Goal: Task Accomplishment & Management: Manage account settings

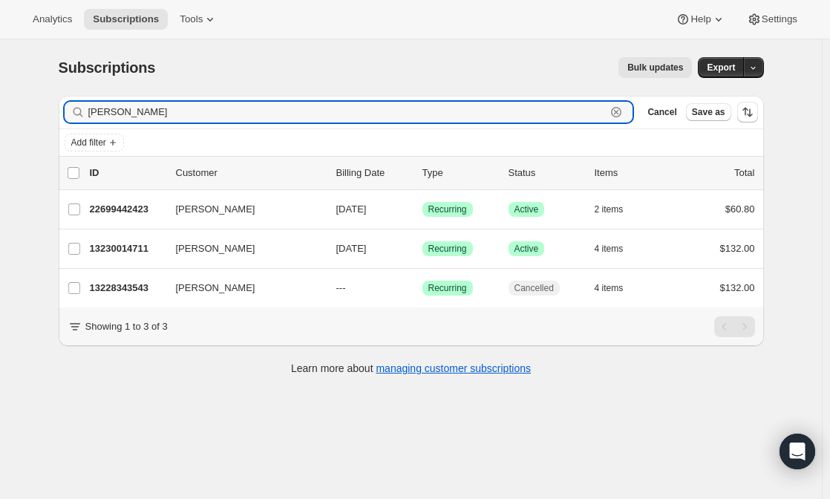
drag, startPoint x: 161, startPoint y: 118, endPoint x: 73, endPoint y: 87, distance: 93.0
click at [73, 87] on div "Subscriptions. This page is ready Subscriptions Bulk updates More actions Bulk …" at bounding box center [411, 214] width 741 height 351
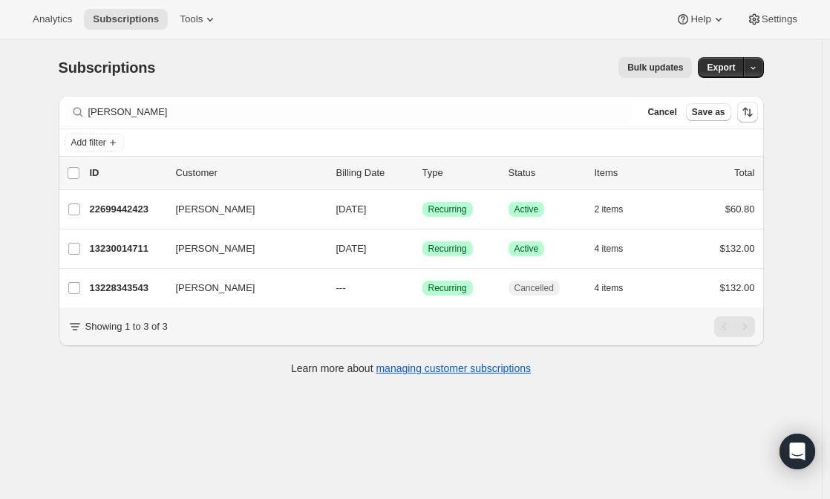
click at [73, 87] on div "Subscriptions. This page is ready Subscriptions Bulk updates More actions Bulk …" at bounding box center [411, 67] width 705 height 56
drag, startPoint x: 151, startPoint y: 101, endPoint x: 121, endPoint y: 102, distance: 29.7
click at [121, 102] on div "Filter subscribers montoya Clear Cancel Save as" at bounding box center [411, 112] width 705 height 33
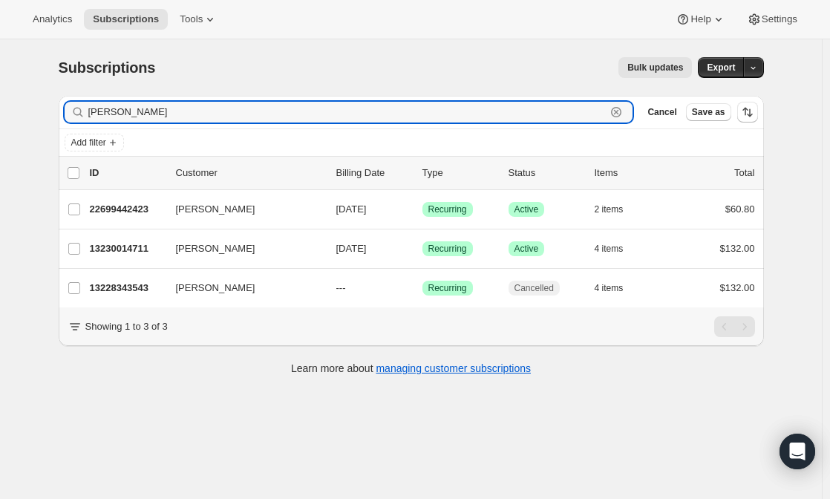
drag, startPoint x: 139, startPoint y: 116, endPoint x: 54, endPoint y: 117, distance: 84.6
click at [54, 117] on div "Filter subscribers montoya Clear Cancel Save as Add filter 0 selected Update ne…" at bounding box center [405, 237] width 717 height 307
type input "rashima son"
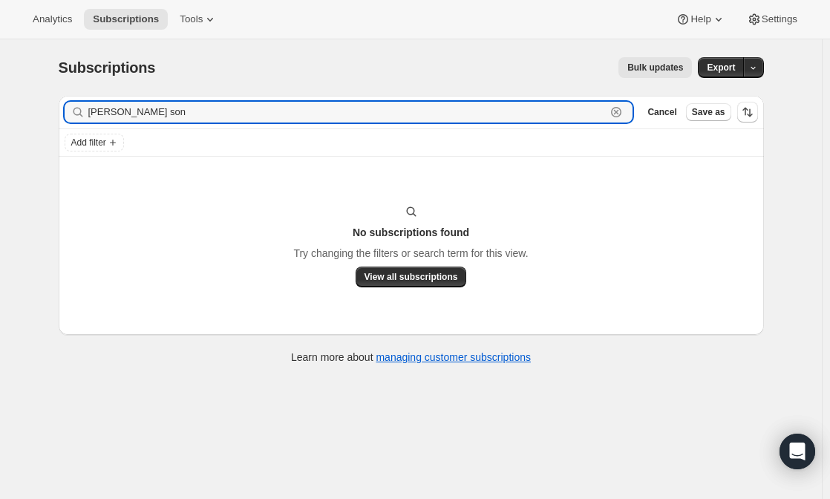
drag, startPoint x: 158, startPoint y: 108, endPoint x: 41, endPoint y: 108, distance: 117.3
click at [41, 108] on div "Subscriptions. This page is ready Subscriptions Bulk updates More actions Bulk …" at bounding box center [411, 288] width 822 height 499
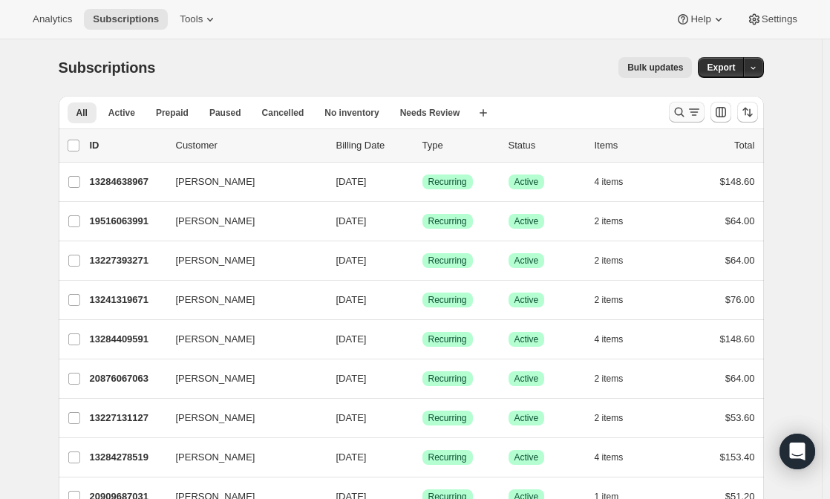
click at [687, 109] on icon "Search and filter results" at bounding box center [679, 112] width 15 height 15
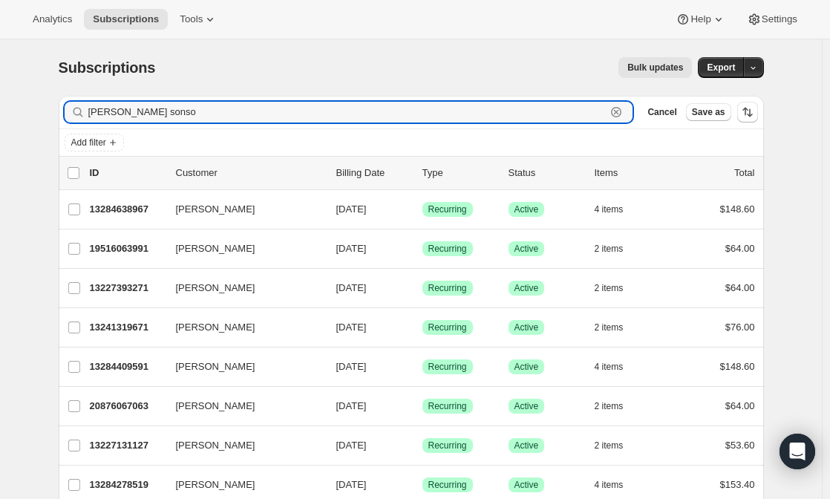
type input "rashima sonson"
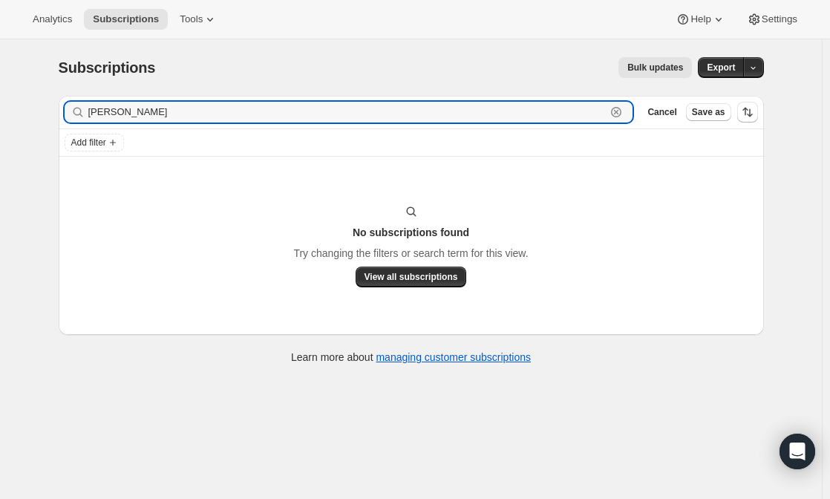
drag, startPoint x: 229, startPoint y: 108, endPoint x: 64, endPoint y: 96, distance: 165.3
click at [64, 96] on div "Filter subscribers rashima sonson Clear Cancel Save as" at bounding box center [411, 112] width 705 height 33
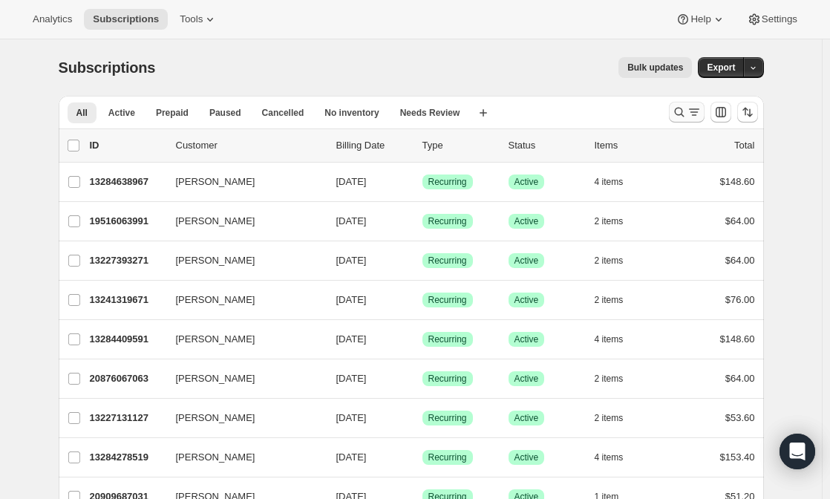
click at [682, 108] on icon "Search and filter results" at bounding box center [679, 112] width 15 height 15
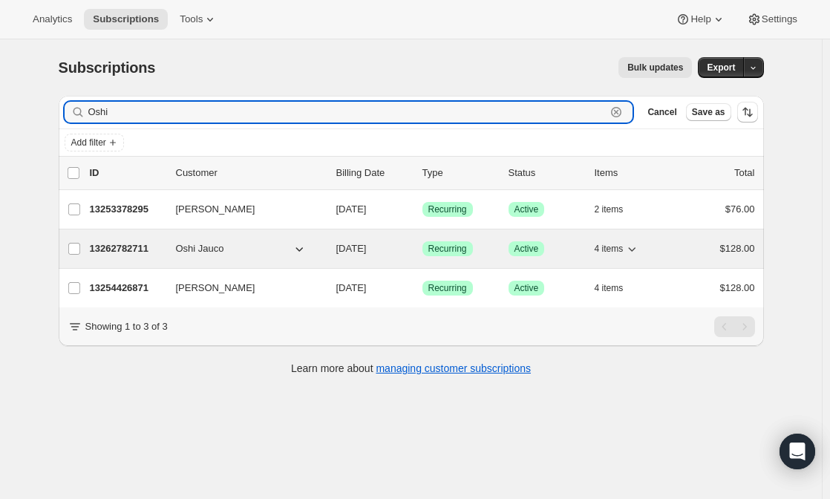
type input "Oshi"
click at [163, 252] on p "13262782711" at bounding box center [127, 248] width 74 height 15
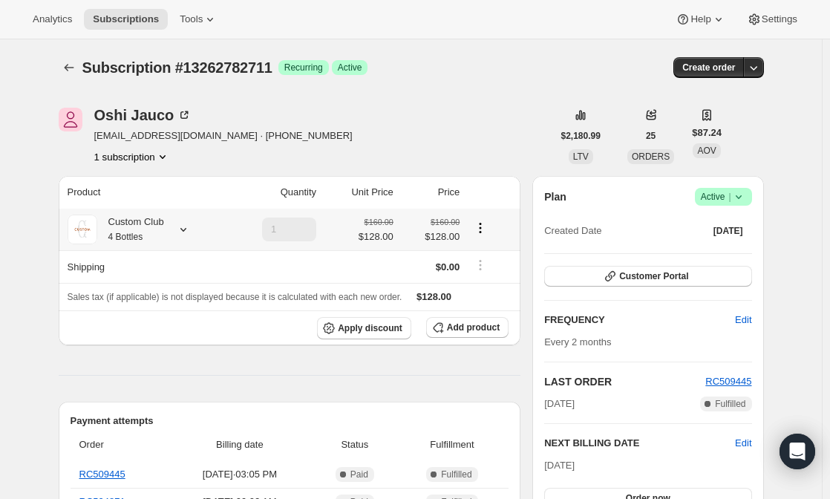
click at [186, 227] on icon at bounding box center [183, 229] width 15 height 15
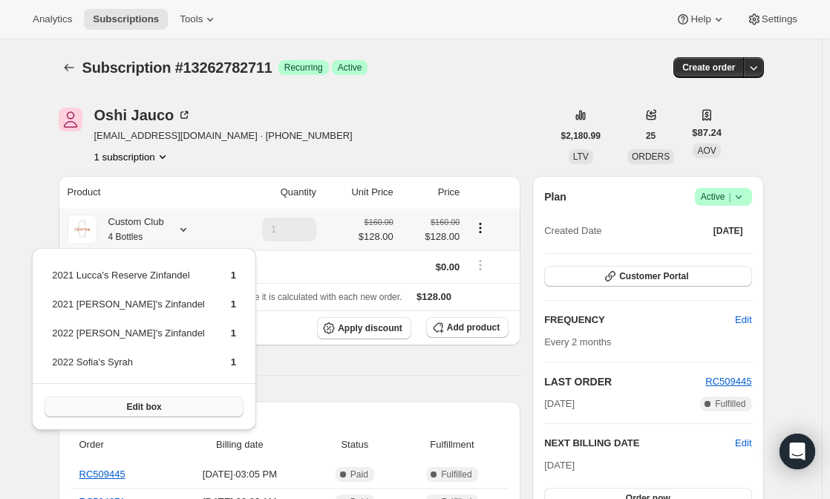
click at [126, 411] on span "Edit box" at bounding box center [143, 407] width 35 height 12
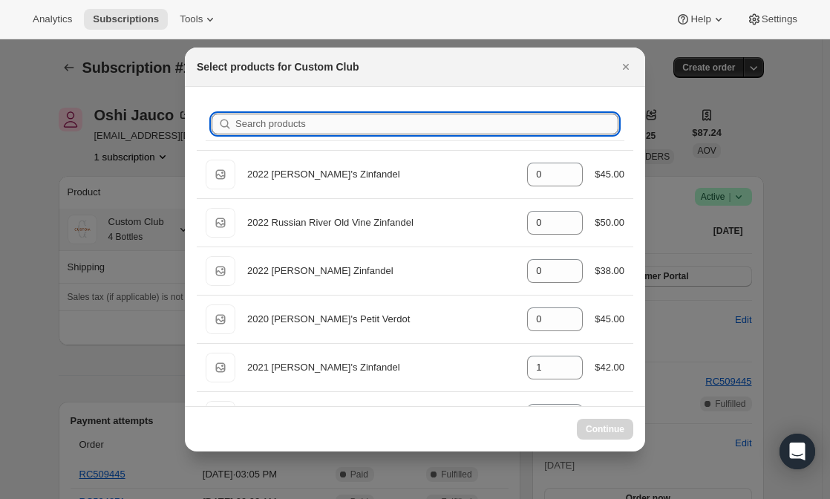
click at [302, 121] on input "Search products" at bounding box center [426, 124] width 383 height 21
type input "r"
type input "1"
type input "0"
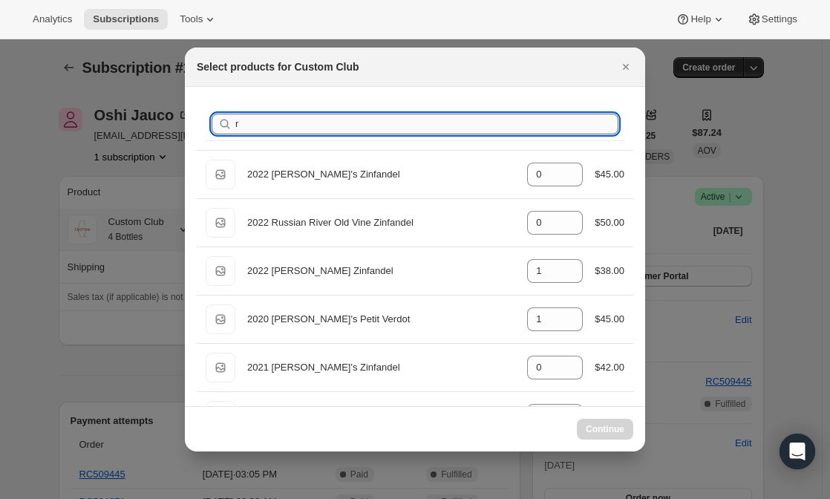
type input "0"
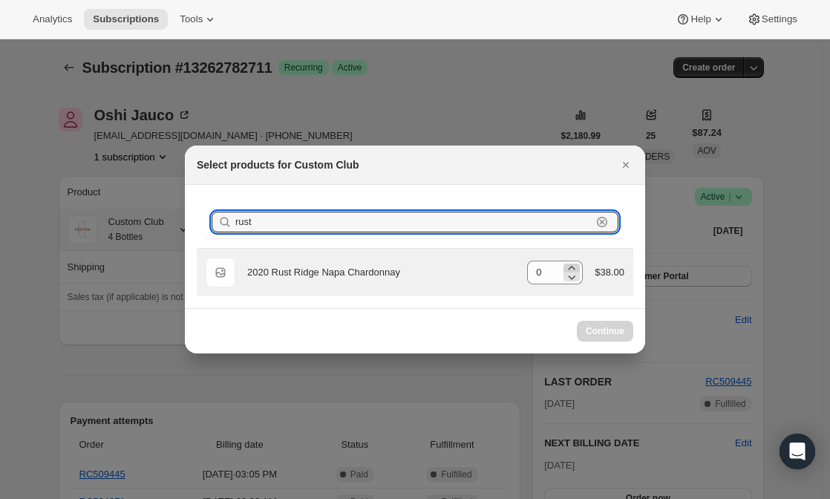
type input "rust"
click at [576, 266] on icon ":reg:" at bounding box center [571, 268] width 15 height 15
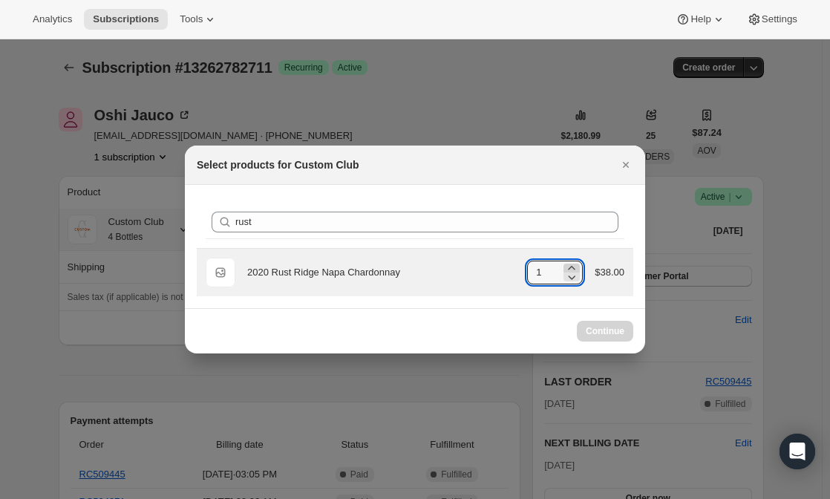
type input "0"
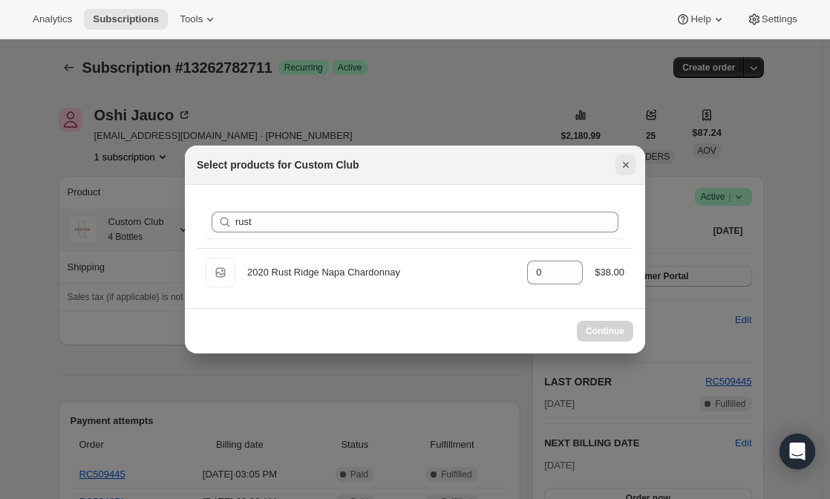
click at [618, 165] on icon "Close" at bounding box center [625, 164] width 15 height 15
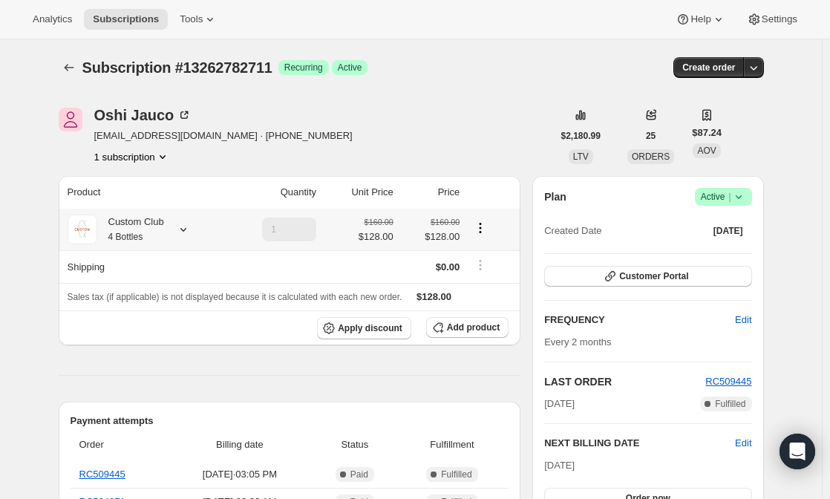
click at [126, 243] on div "Custom Club 4 Bottles" at bounding box center [130, 230] width 67 height 30
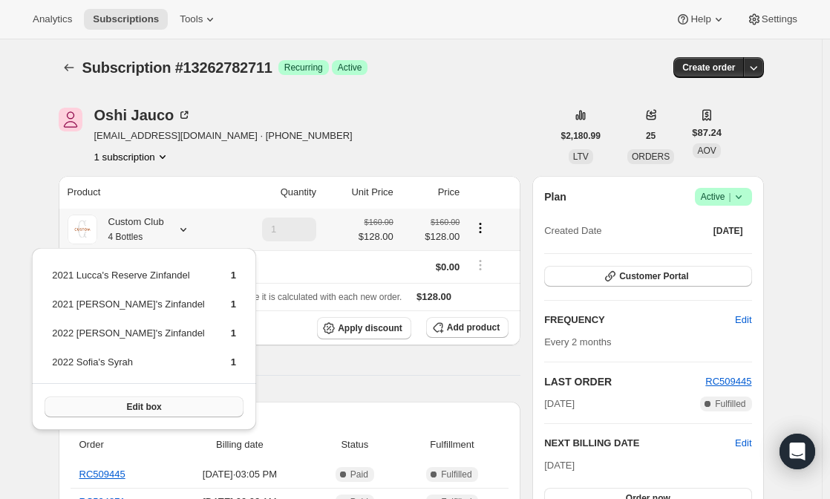
click at [126, 411] on span "Edit box" at bounding box center [143, 407] width 35 height 12
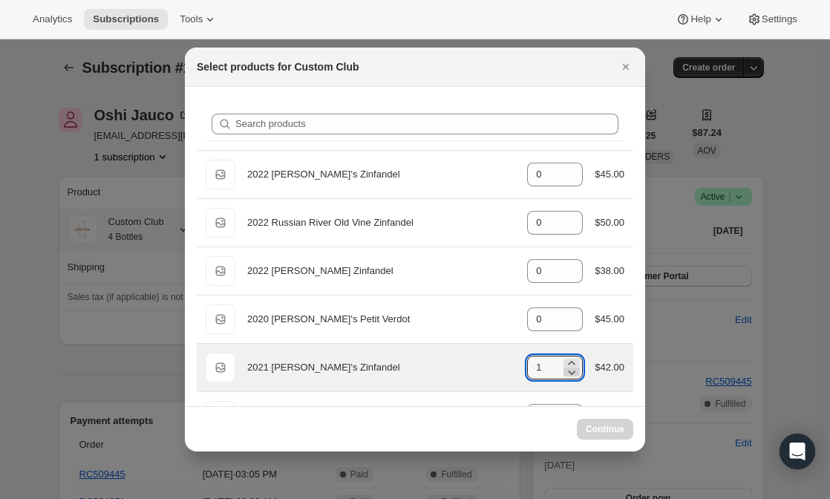
click at [564, 370] on icon ":rfi:" at bounding box center [571, 371] width 15 height 15
type input "1"
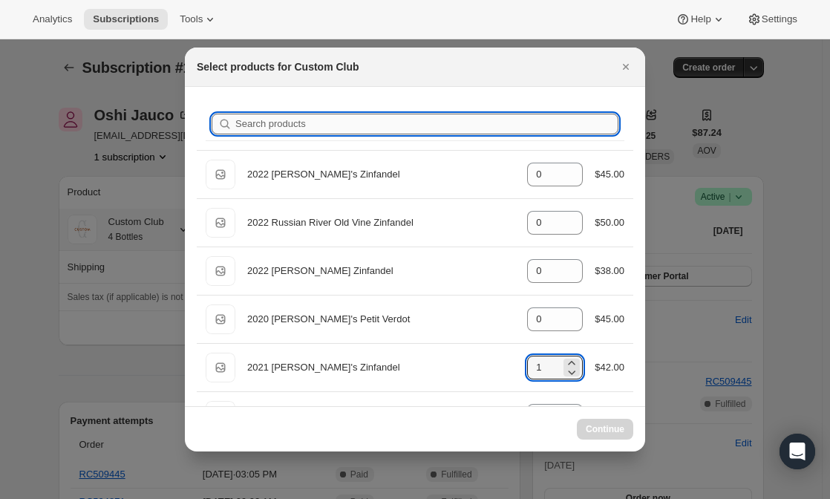
click at [338, 125] on input "Search products" at bounding box center [426, 124] width 383 height 21
type input "ru"
type input "0"
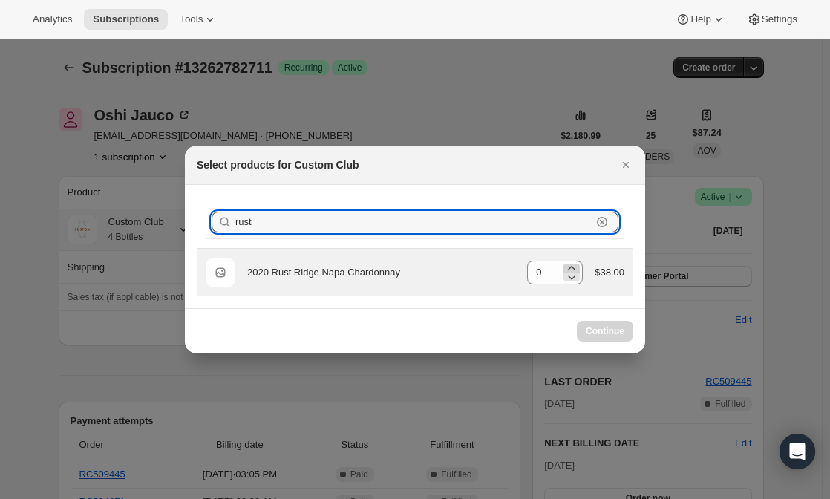
type input "rust"
click at [573, 268] on icon ":rfi:" at bounding box center [571, 268] width 15 height 15
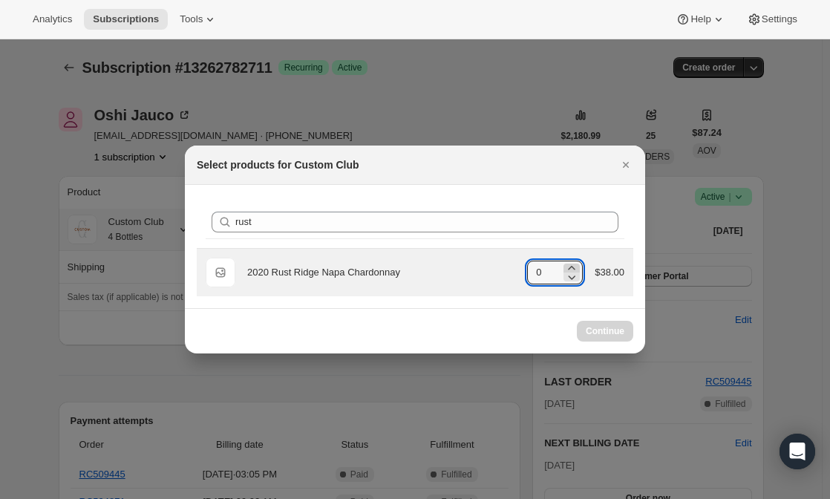
click at [573, 268] on icon ":rfi:" at bounding box center [571, 268] width 15 height 15
type input "0"
select select "gid://shopify/ProductVariant/49231431991543"
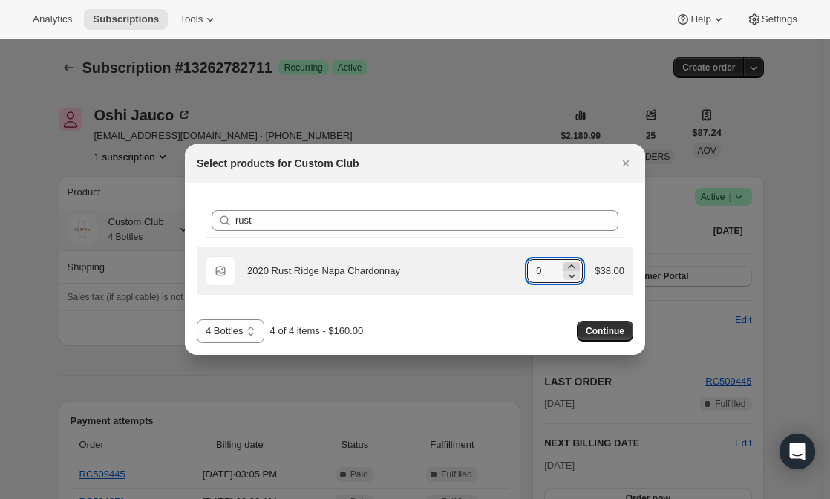
click at [573, 268] on icon ":rfi:" at bounding box center [571, 275] width 15 height 15
click at [572, 261] on icon ":rfi:" at bounding box center [571, 266] width 15 height 15
type input "1"
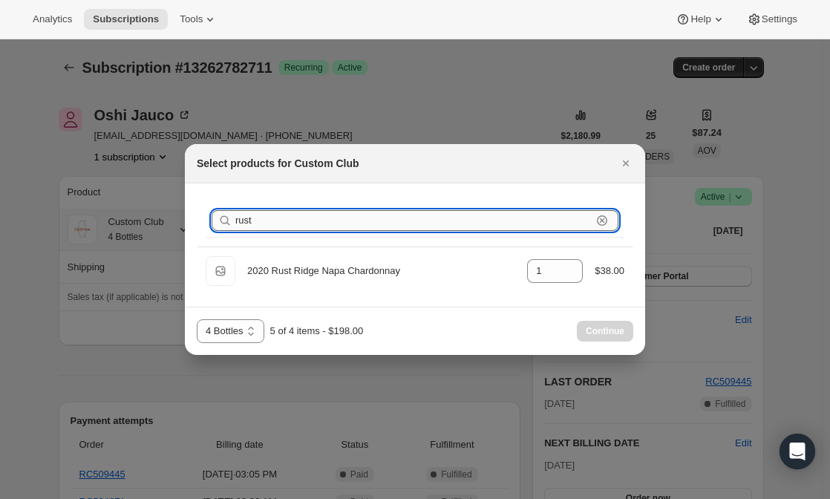
click at [372, 223] on input "rust" at bounding box center [413, 220] width 356 height 21
type input "rus"
type input "0"
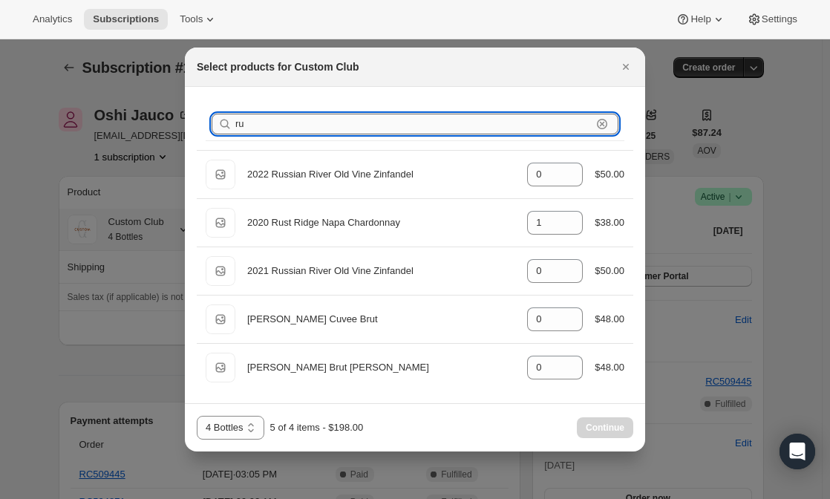
type input "r"
type input "0"
type input "1"
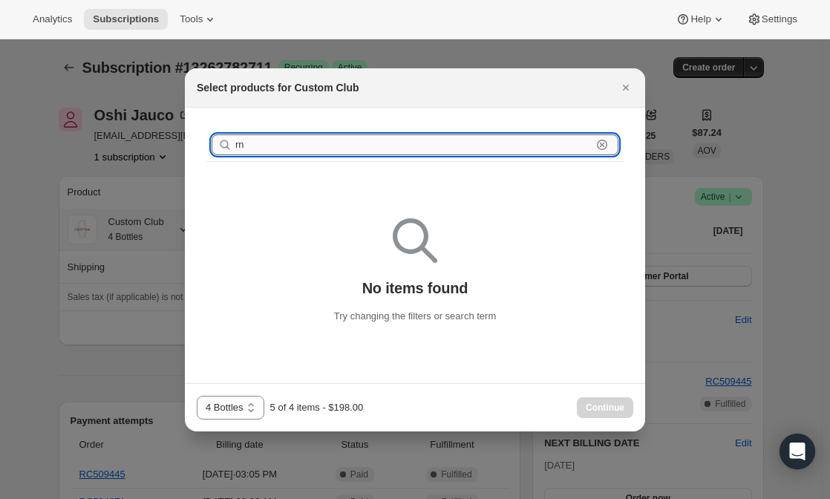
type input "r"
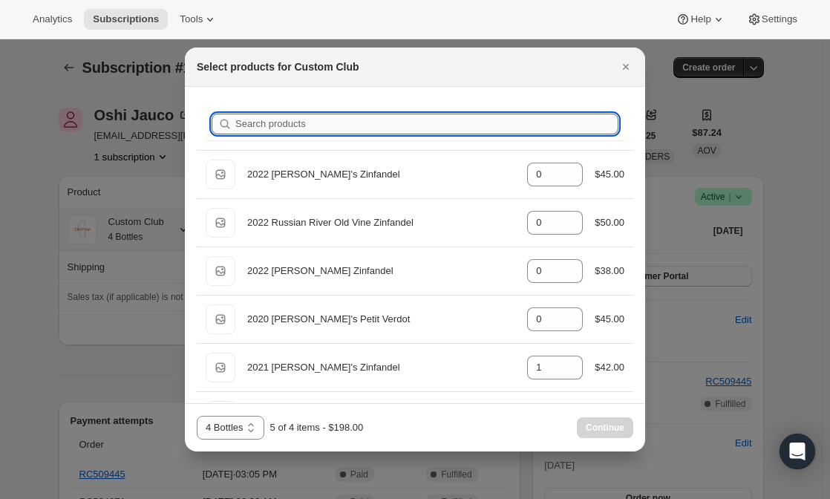
type input "n"
type input "1"
type input "0"
type input "1"
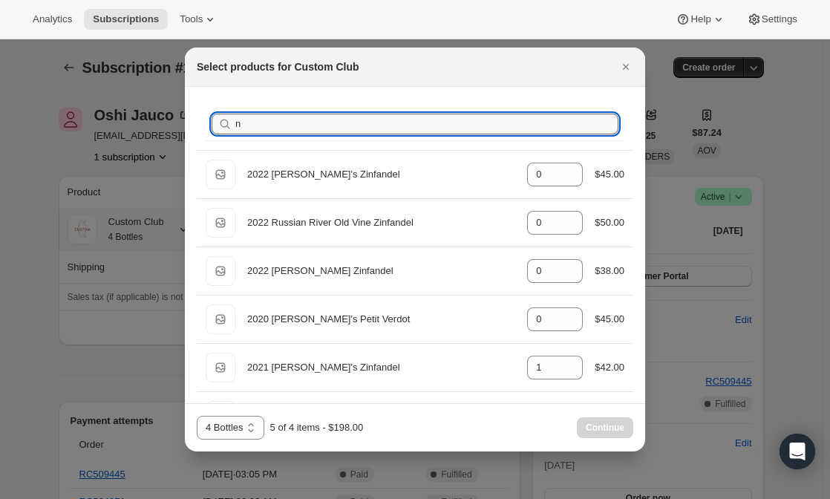
type input "0"
type input "na"
type input "1"
type input "0"
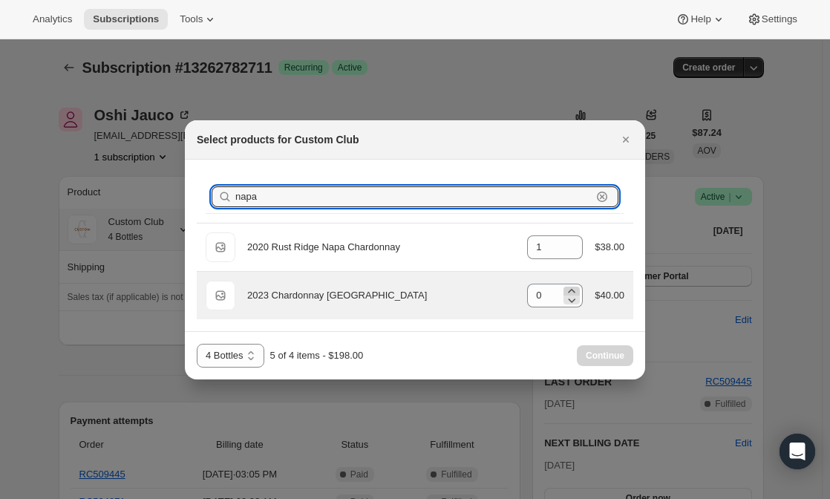
type input "napa"
click at [572, 285] on icon ":rfi:" at bounding box center [571, 291] width 15 height 15
type input "1"
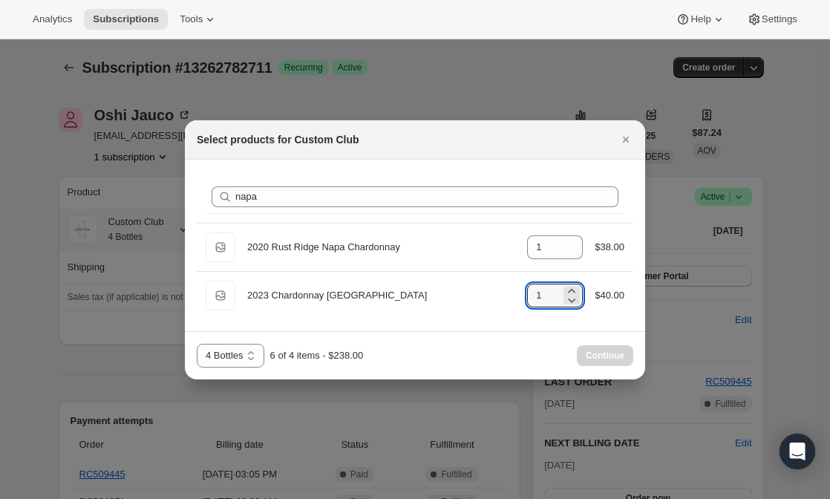
click at [358, 212] on div "Search products napa Clear" at bounding box center [415, 196] width 419 height 33
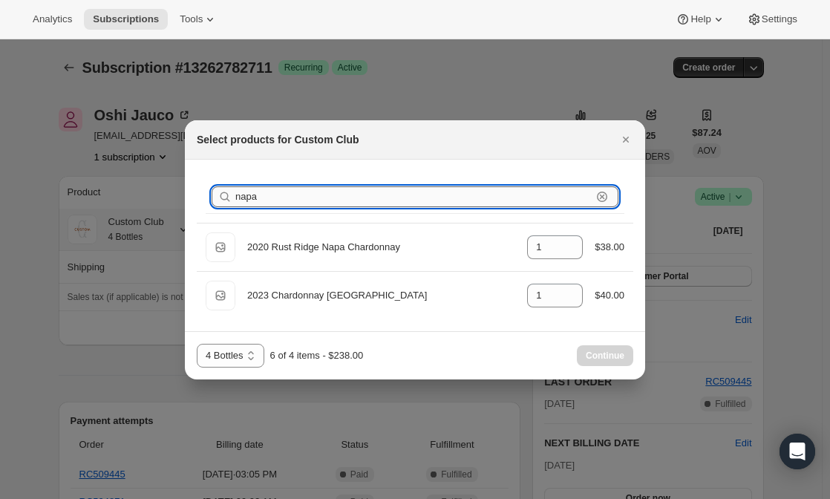
click at [338, 192] on input "napa" at bounding box center [413, 196] width 356 height 21
type input "na"
type input "0"
type input "n"
type input "0"
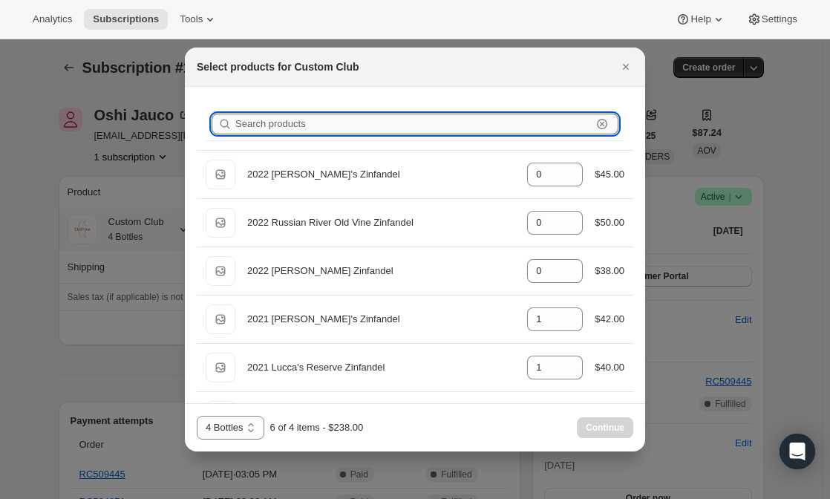
type input "0"
type input "1"
type input "0"
type input "1"
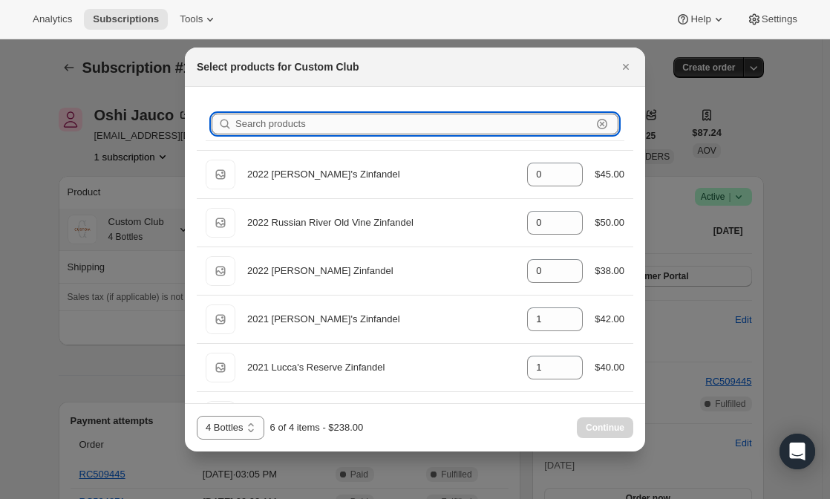
type input "0"
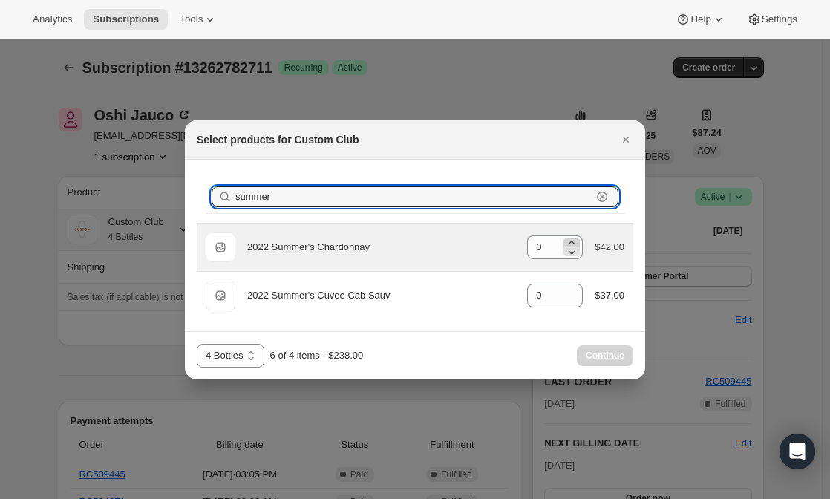
type input "summer"
click at [572, 237] on icon ":rfi:" at bounding box center [571, 242] width 15 height 15
type input "1"
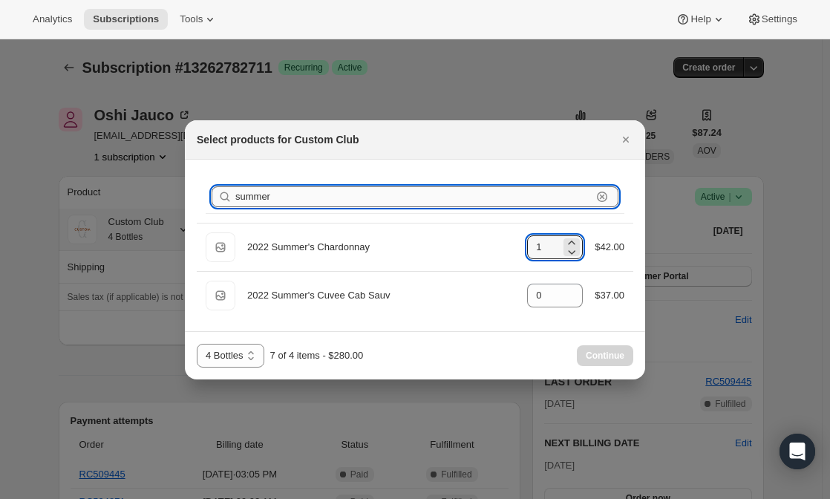
click at [337, 197] on input "summer" at bounding box center [413, 196] width 356 height 21
type input "s"
type input "0"
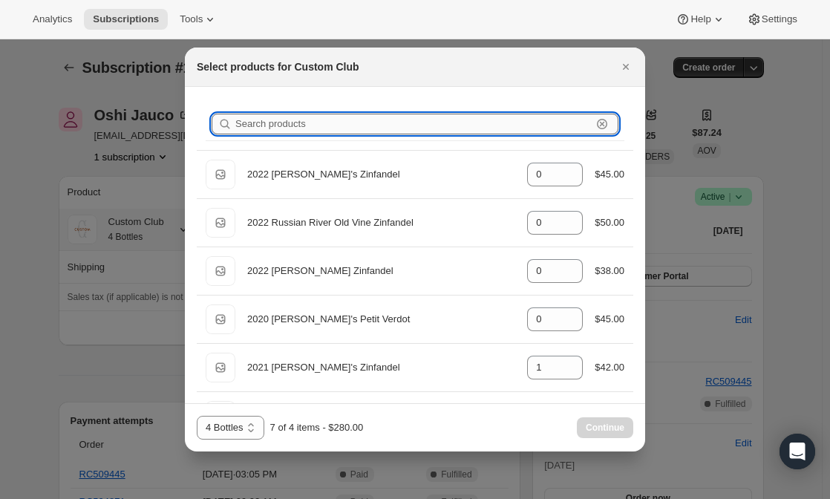
type input "0"
type input "1"
type input "0"
type input "1"
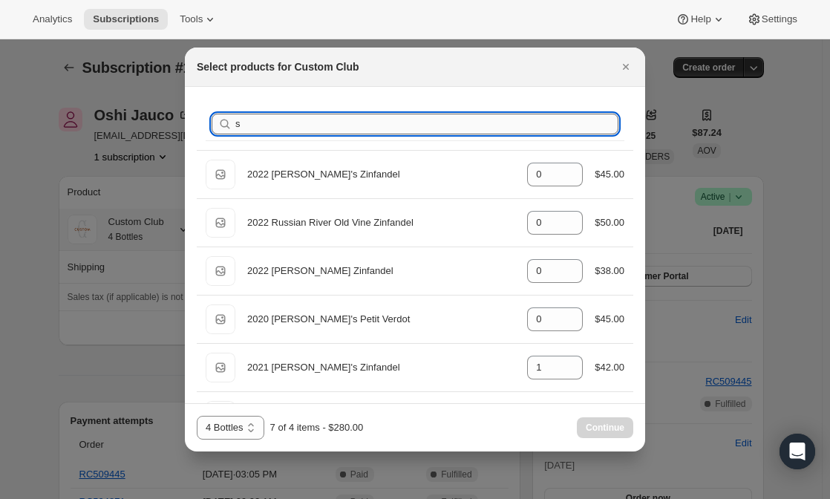
type input "sa"
type input "0"
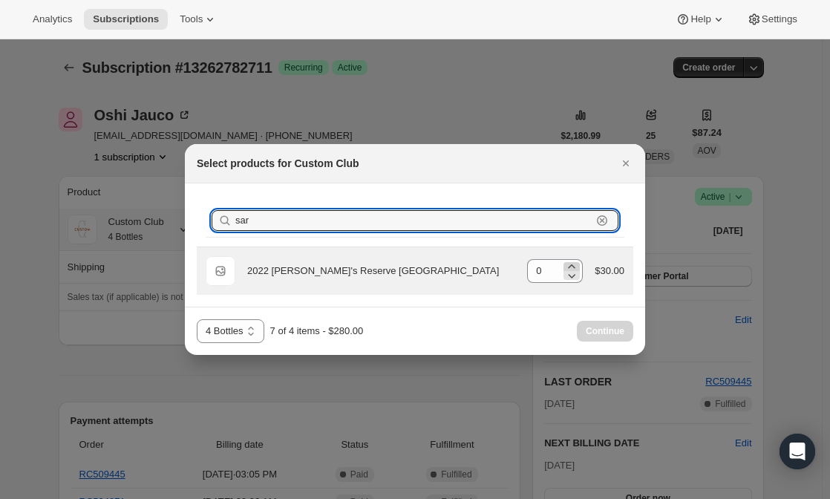
type input "sar"
click at [572, 265] on icon ":rfi:" at bounding box center [571, 266] width 15 height 15
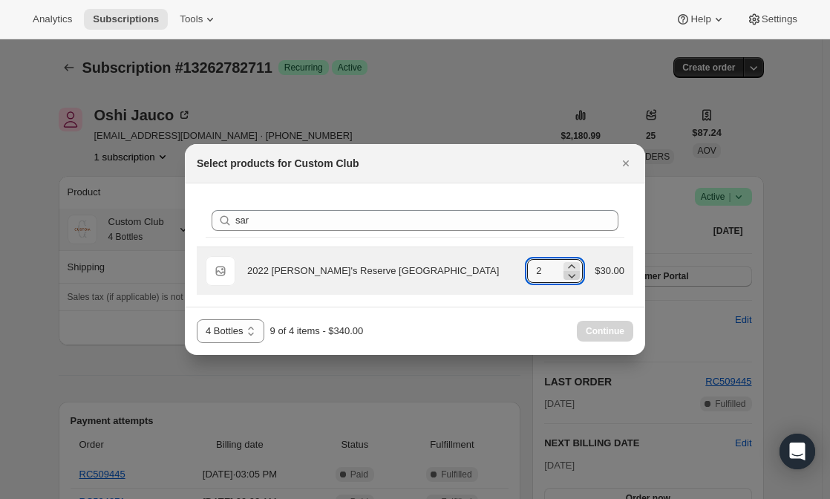
click at [572, 269] on icon ":rfi:" at bounding box center [571, 275] width 15 height 15
type input "1"
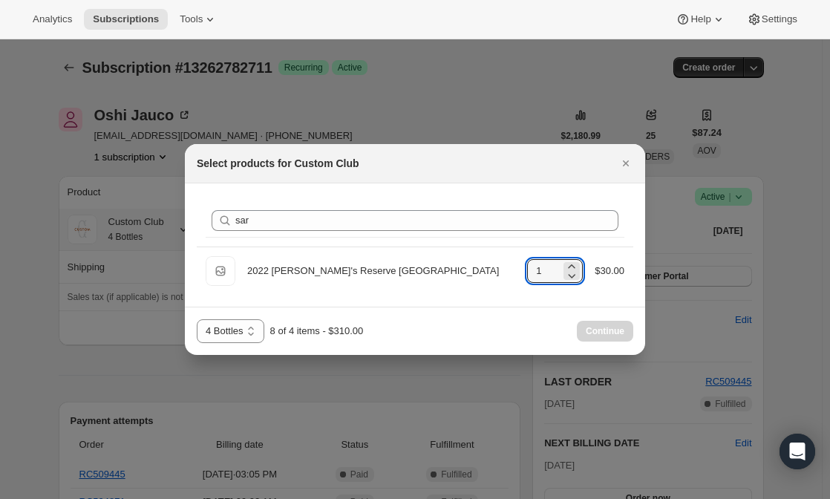
click at [607, 324] on div "Continue" at bounding box center [605, 331] width 56 height 21
click at [604, 163] on div "Select products for Custom Club" at bounding box center [402, 163] width 410 height 15
click at [638, 158] on div "Select products for Custom Club" at bounding box center [415, 163] width 460 height 39
click at [624, 163] on icon "Close" at bounding box center [625, 163] width 15 height 15
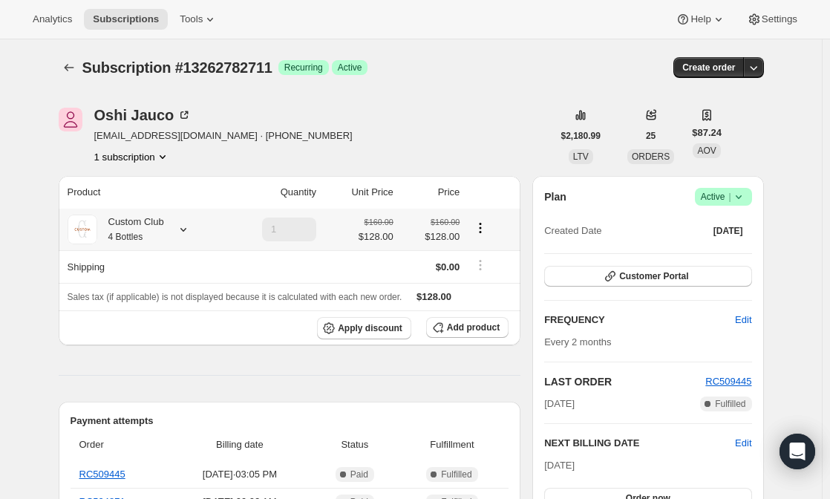
click at [135, 232] on small "4 Bottles" at bounding box center [125, 237] width 35 height 10
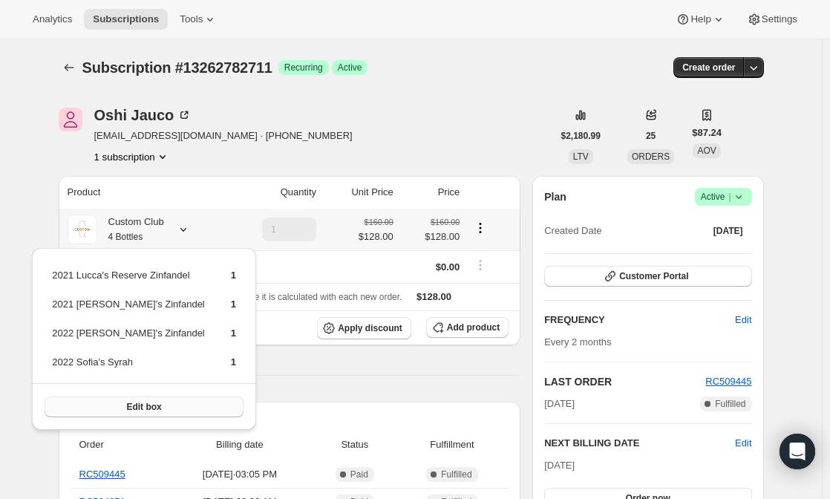
click at [164, 408] on button "Edit box" at bounding box center [144, 406] width 199 height 21
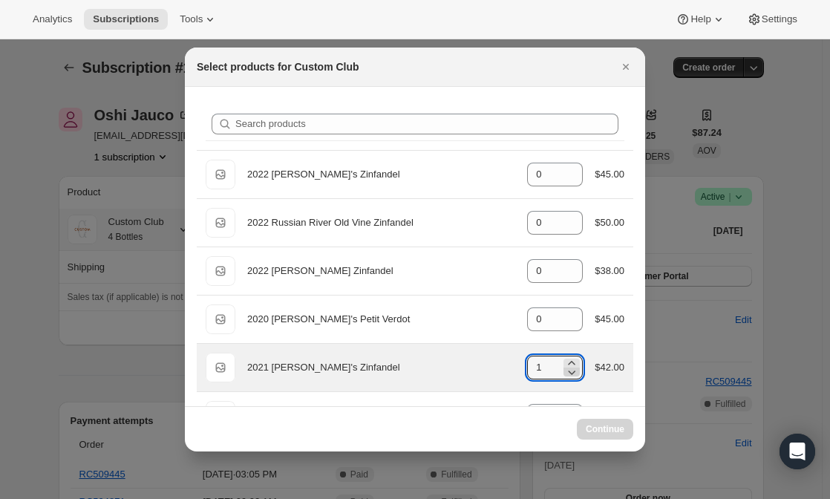
click at [564, 376] on icon ":rm1:" at bounding box center [571, 371] width 15 height 15
type input "1"
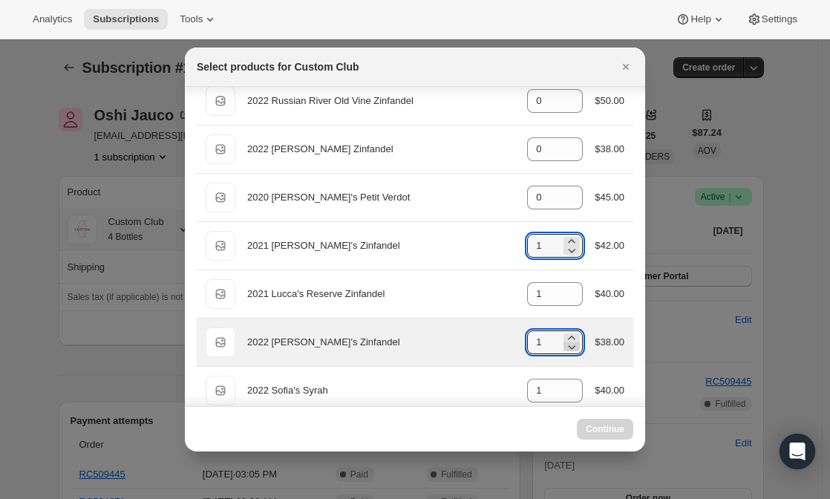
click at [564, 344] on icon ":rm1:" at bounding box center [571, 346] width 15 height 15
type input "1"
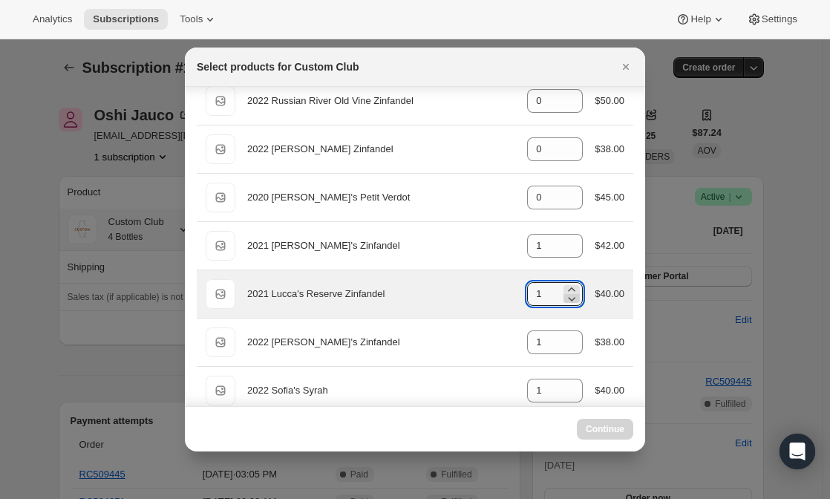
click at [564, 302] on icon ":rm1:" at bounding box center [571, 298] width 15 height 15
type input "1"
select select "gid://shopify/ProductVariant/49231431991543"
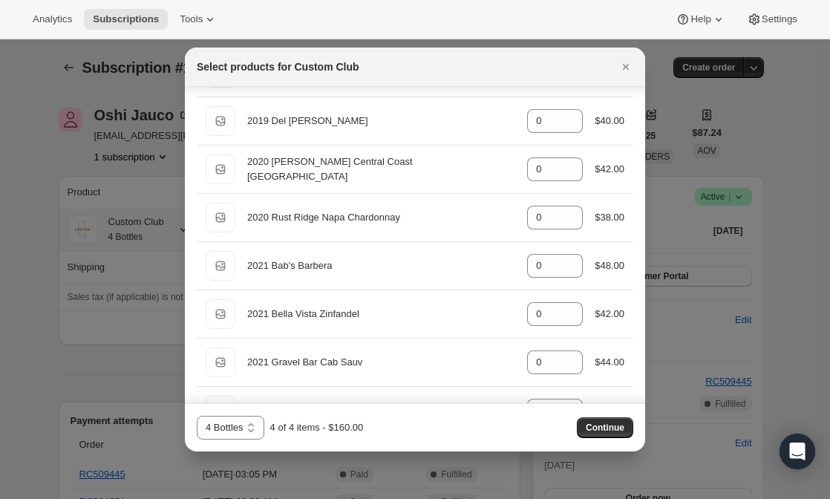
scroll to position [654, 0]
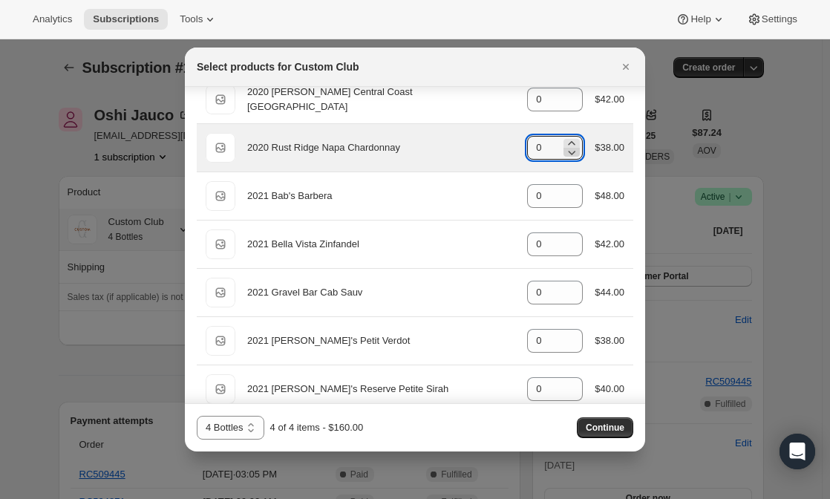
click at [570, 148] on icon ":rm1:" at bounding box center [571, 152] width 15 height 15
click at [567, 140] on icon ":rm1:" at bounding box center [571, 143] width 15 height 15
type input "1"
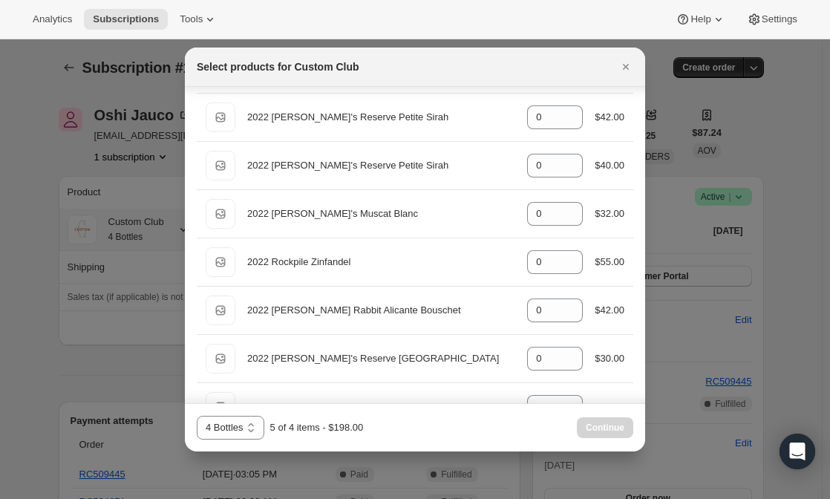
scroll to position [1407, 0]
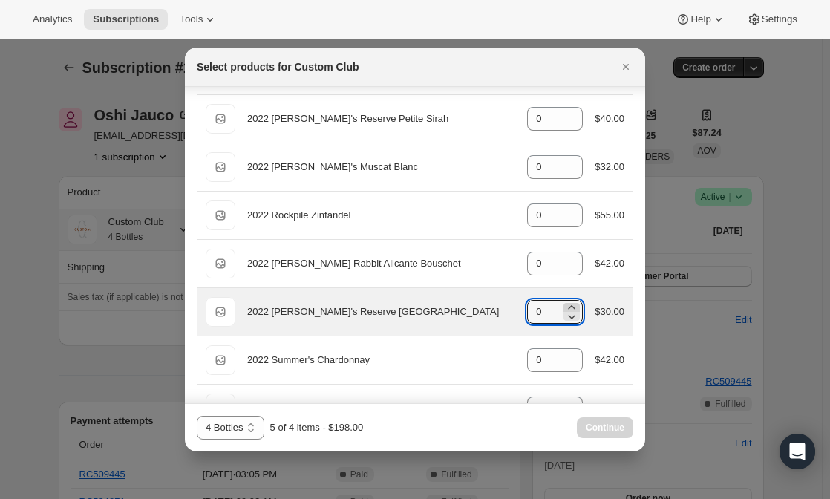
click at [569, 306] on icon ":rm1:" at bounding box center [572, 307] width 7 height 4
type input "1"
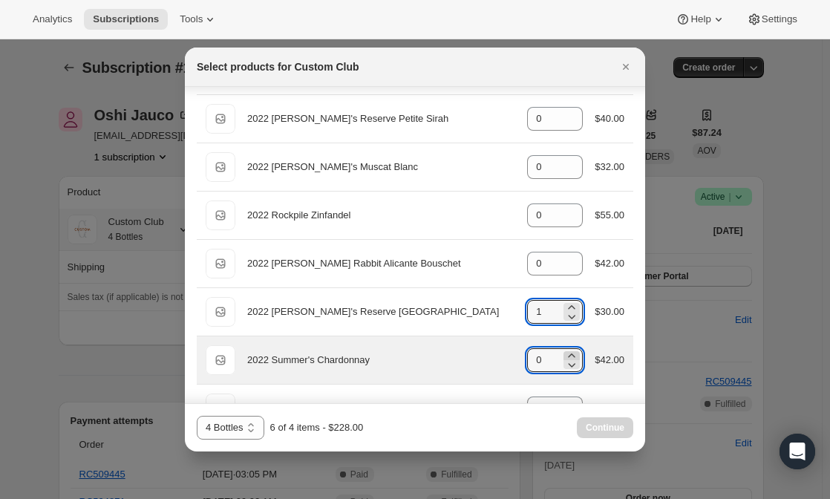
click at [569, 356] on icon ":rm1:" at bounding box center [572, 355] width 7 height 4
type input "1"
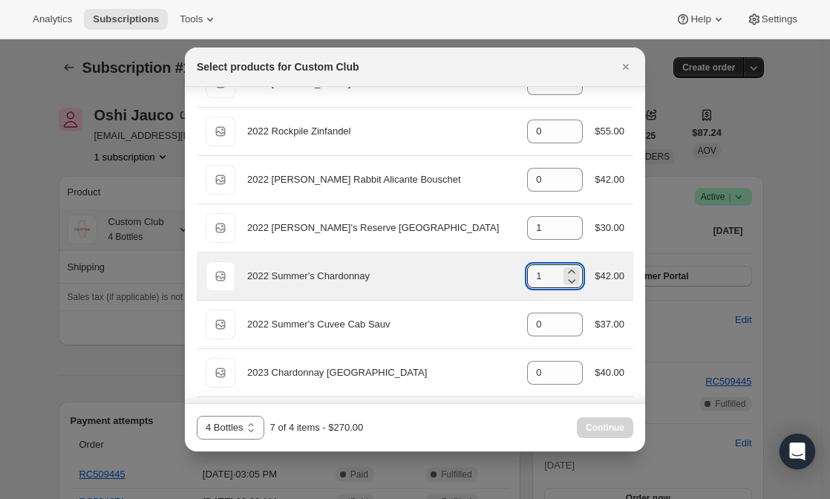
scroll to position [1491, 0]
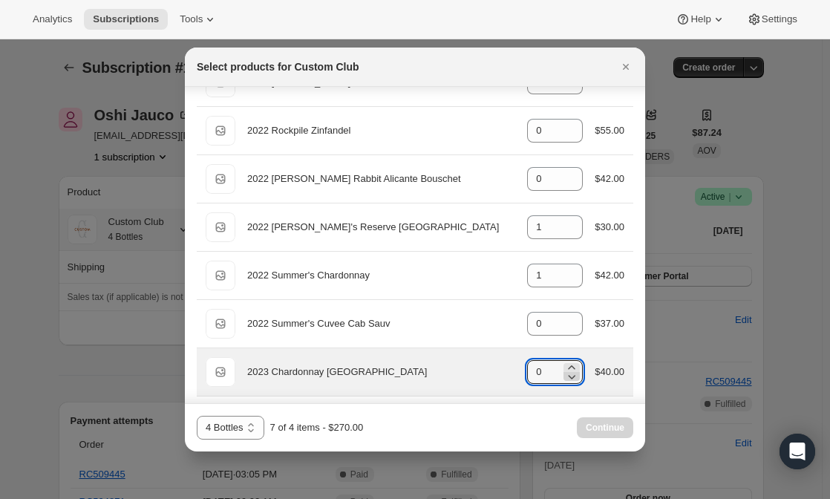
click at [568, 369] on icon ":rm1:" at bounding box center [571, 376] width 15 height 15
click at [567, 366] on icon ":rm1:" at bounding box center [571, 367] width 15 height 15
type input "1"
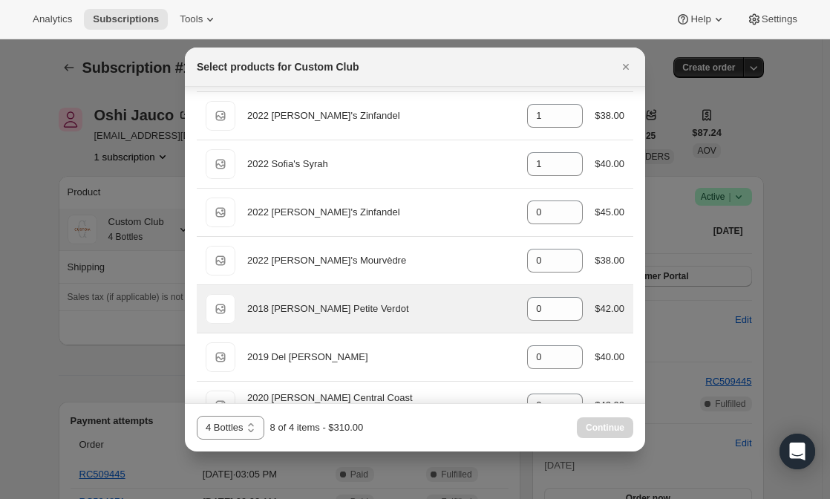
scroll to position [347, 0]
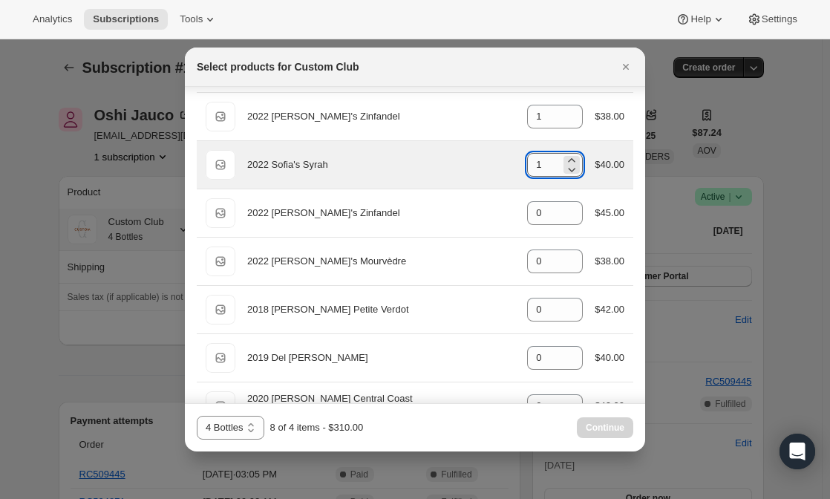
drag, startPoint x: 595, startPoint y: 196, endPoint x: 552, endPoint y: 160, distance: 55.8
click at [552, 160] on input "1" at bounding box center [543, 165] width 33 height 24
click at [564, 170] on icon ":rm1:" at bounding box center [571, 169] width 15 height 15
type input "0"
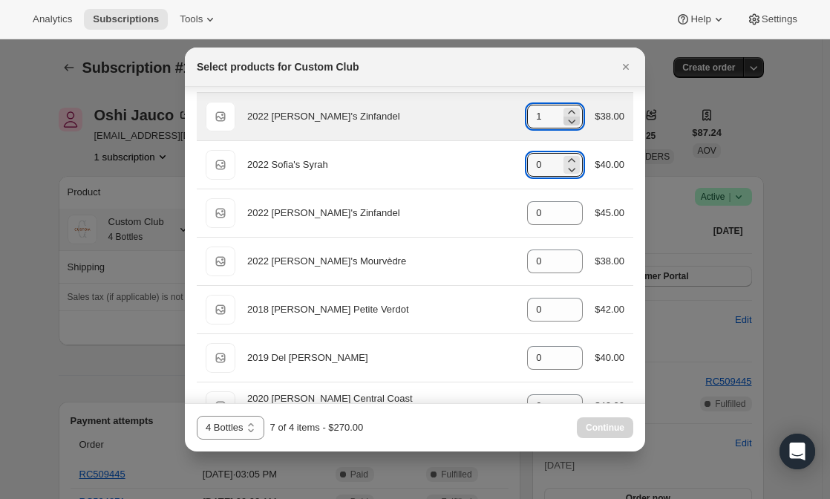
click at [564, 125] on icon ":rm1:" at bounding box center [571, 121] width 15 height 15
type input "0"
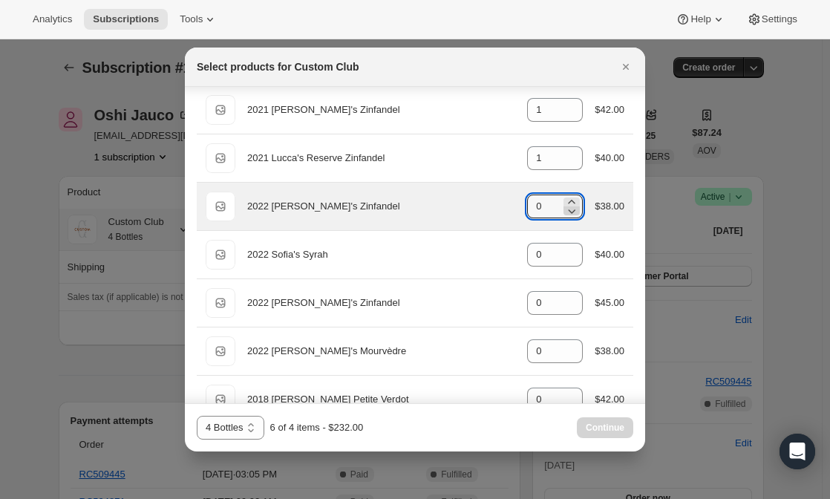
scroll to position [253, 0]
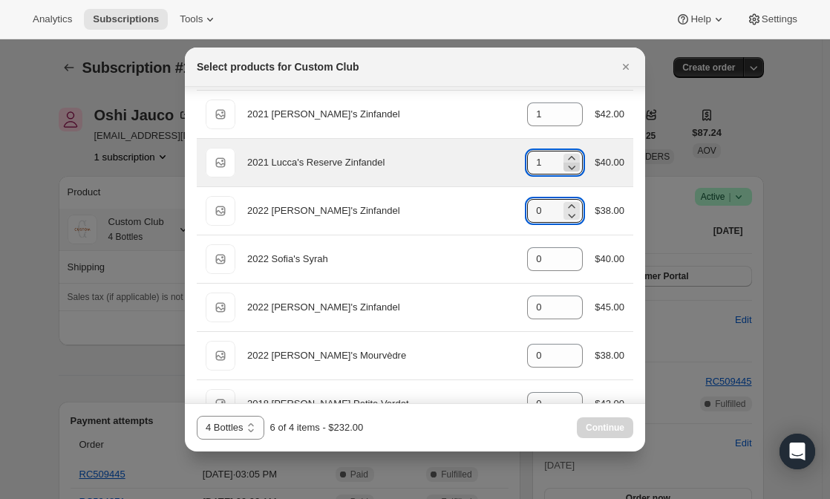
click at [569, 169] on icon ":rm1:" at bounding box center [572, 168] width 7 height 4
type input "0"
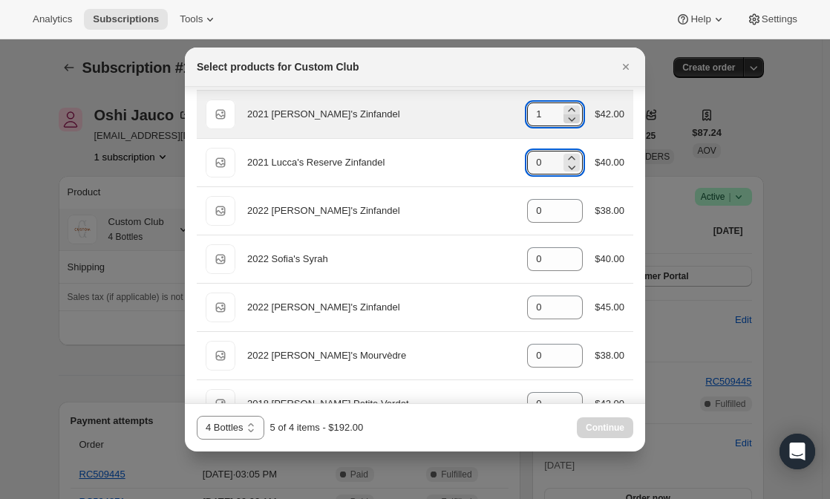
click at [569, 119] on icon ":rm1:" at bounding box center [572, 119] width 7 height 4
type input "0"
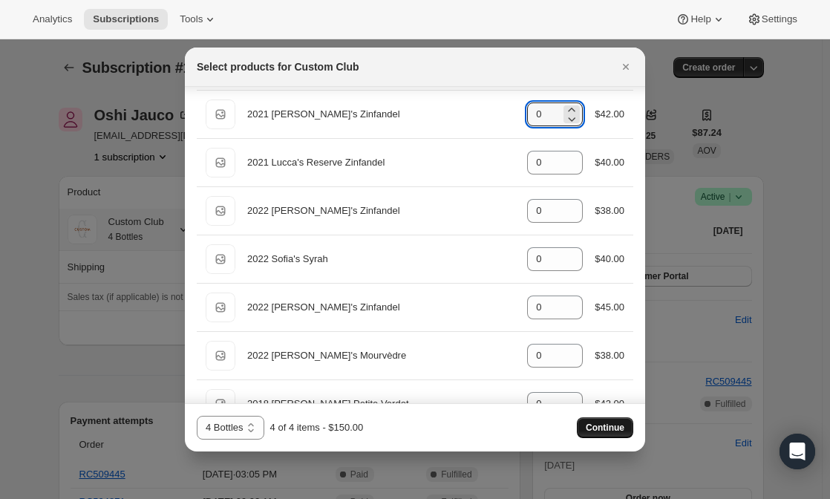
click at [604, 431] on span "Continue" at bounding box center [605, 428] width 39 height 12
